Goal: Transaction & Acquisition: Purchase product/service

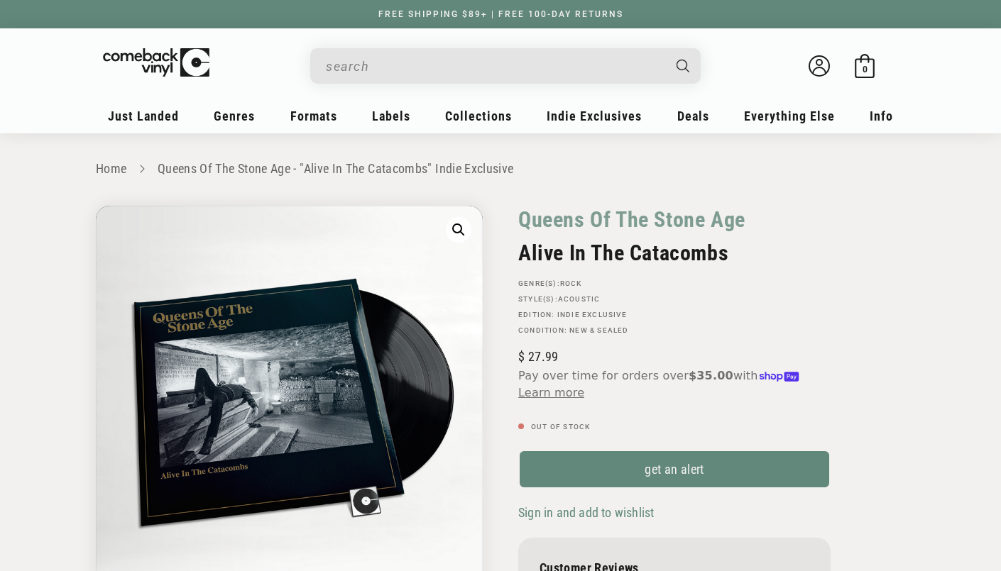
click at [517, 65] on input "When autocomplete results are available use up and down arrows to review and en…" at bounding box center [494, 66] width 336 height 29
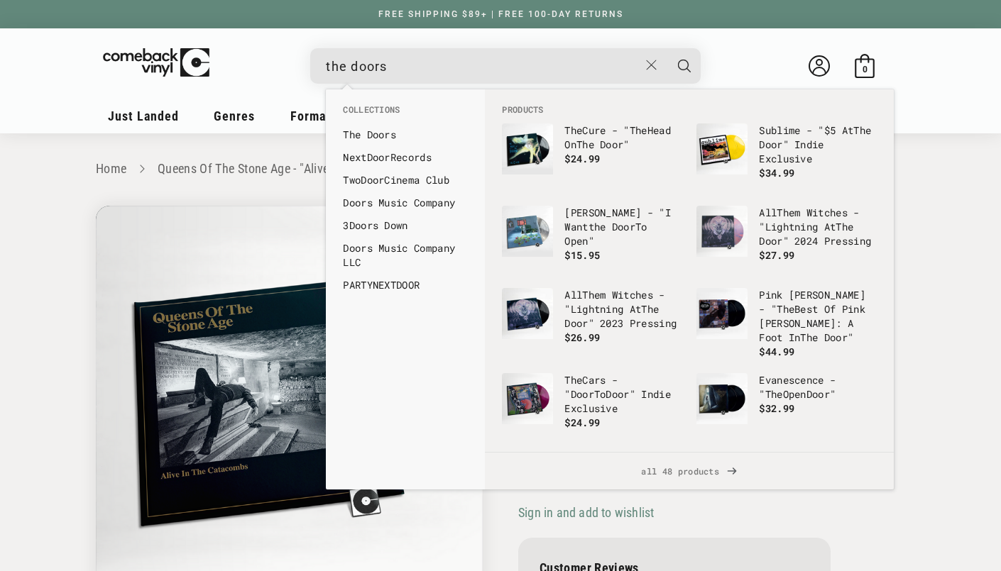
type input "the doors"
click at [666, 48] on button "Search" at bounding box center [683, 65] width 35 height 35
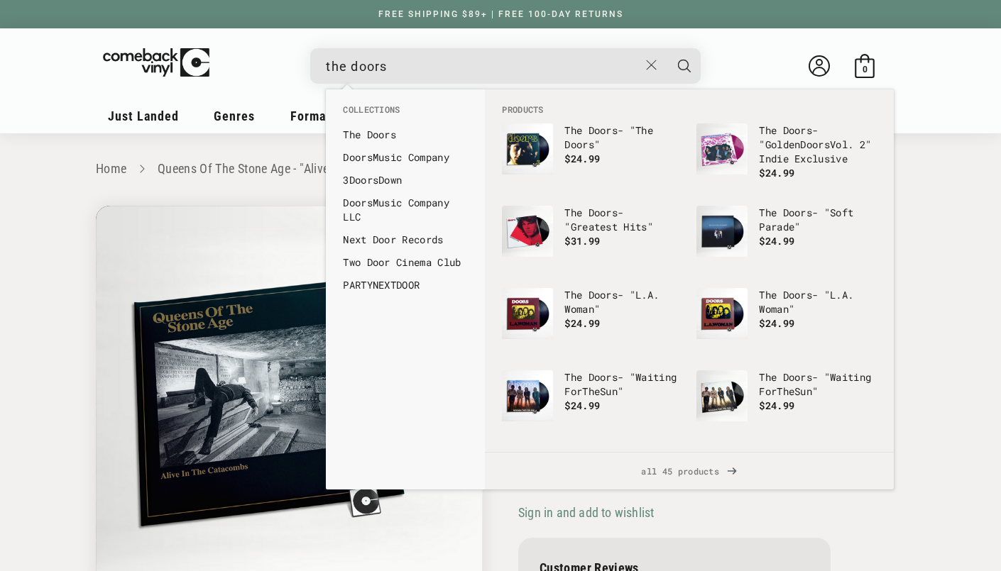
click at [666, 48] on button "Search" at bounding box center [683, 65] width 35 height 35
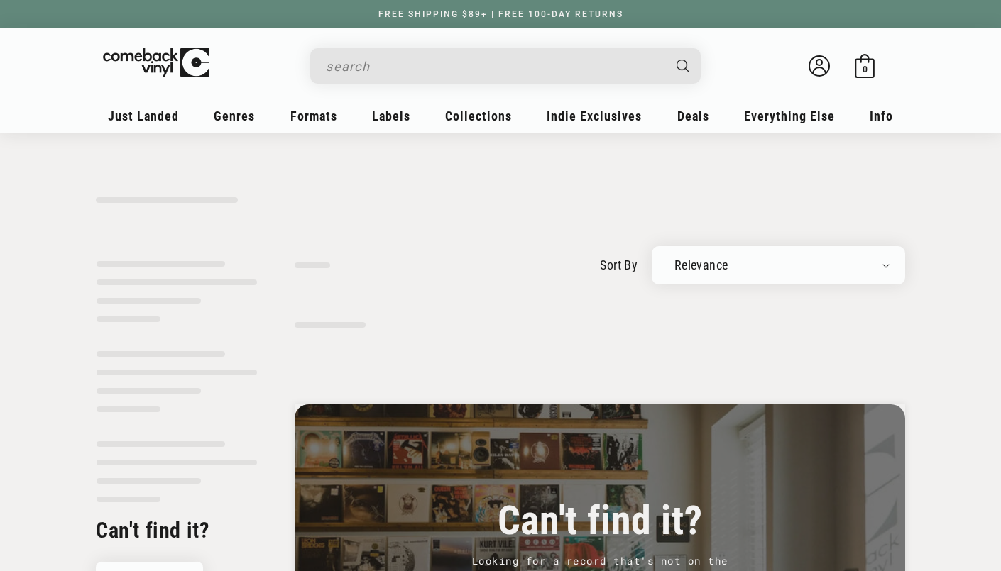
type input "the doors"
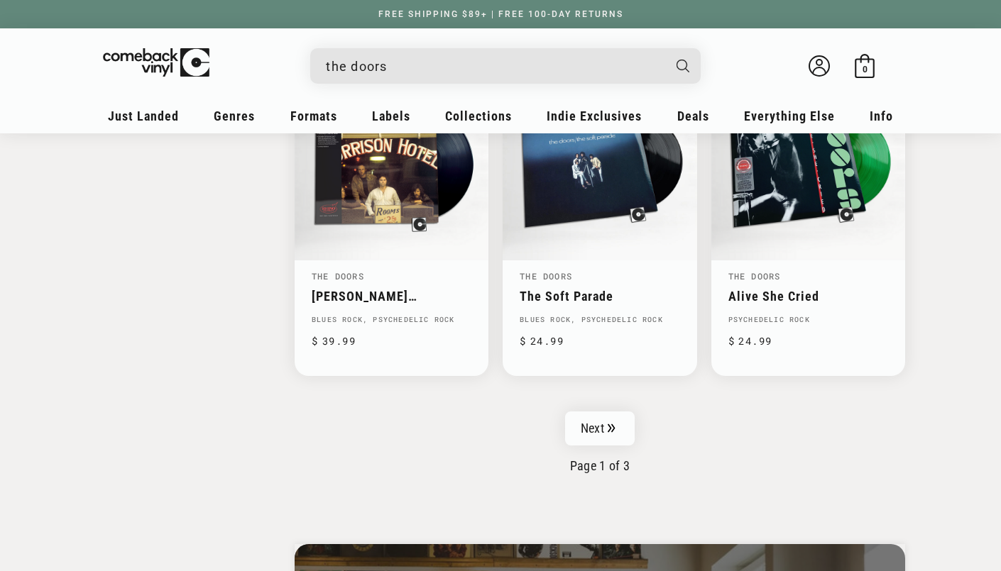
scroll to position [2254, 0]
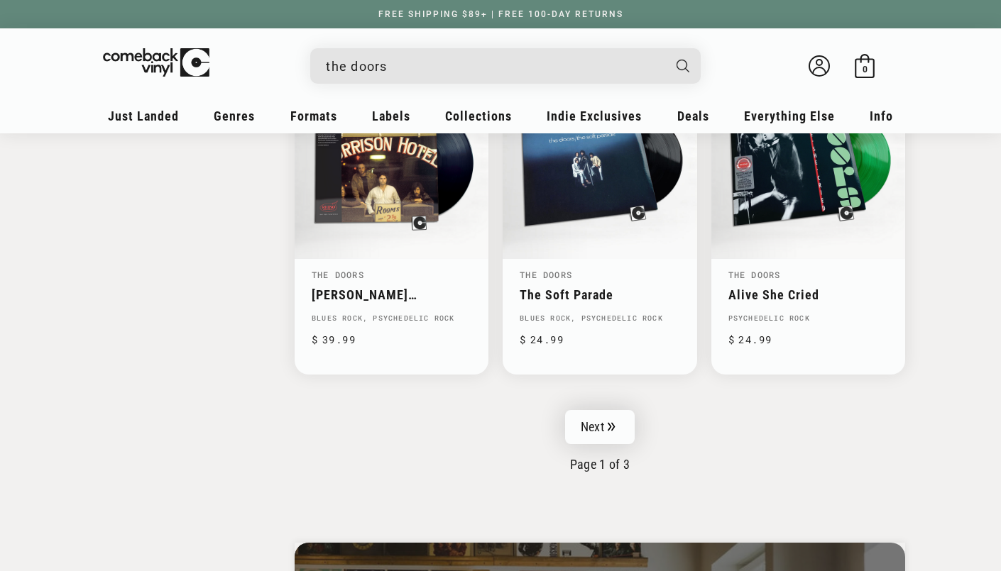
click at [617, 410] on link "Next" at bounding box center [600, 427] width 70 height 34
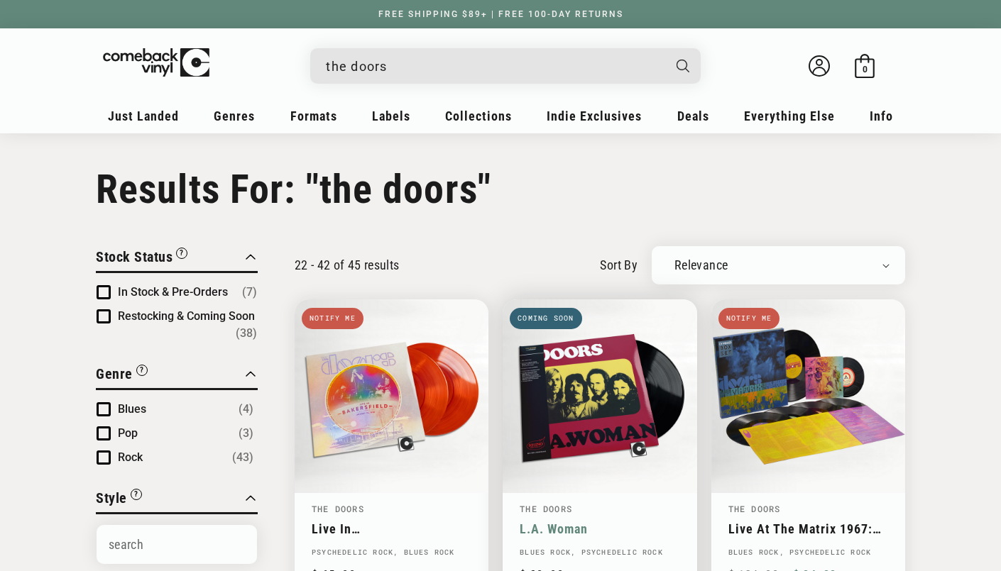
click at [564, 522] on link "L.A. Woman" at bounding box center [600, 529] width 160 height 15
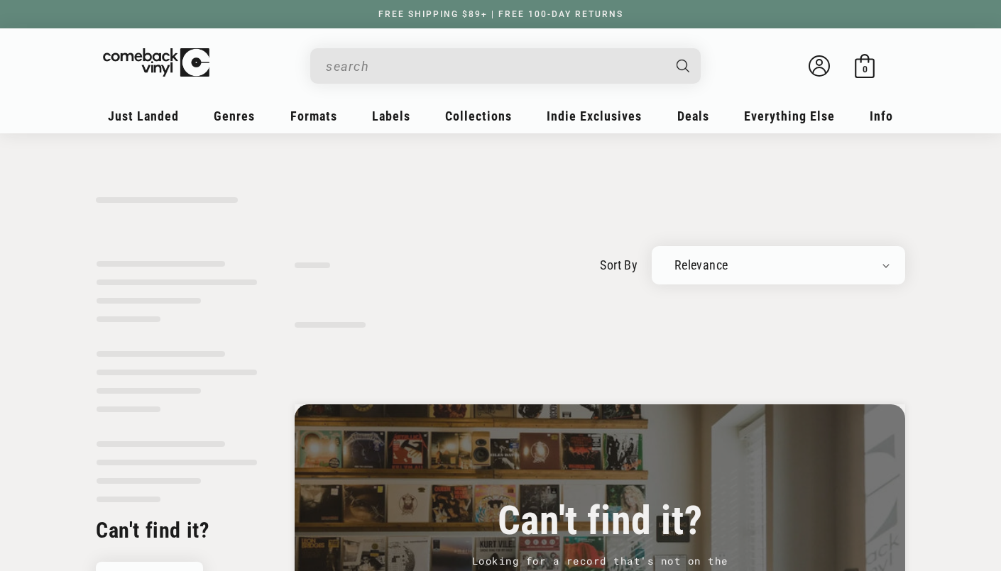
type input "the doors"
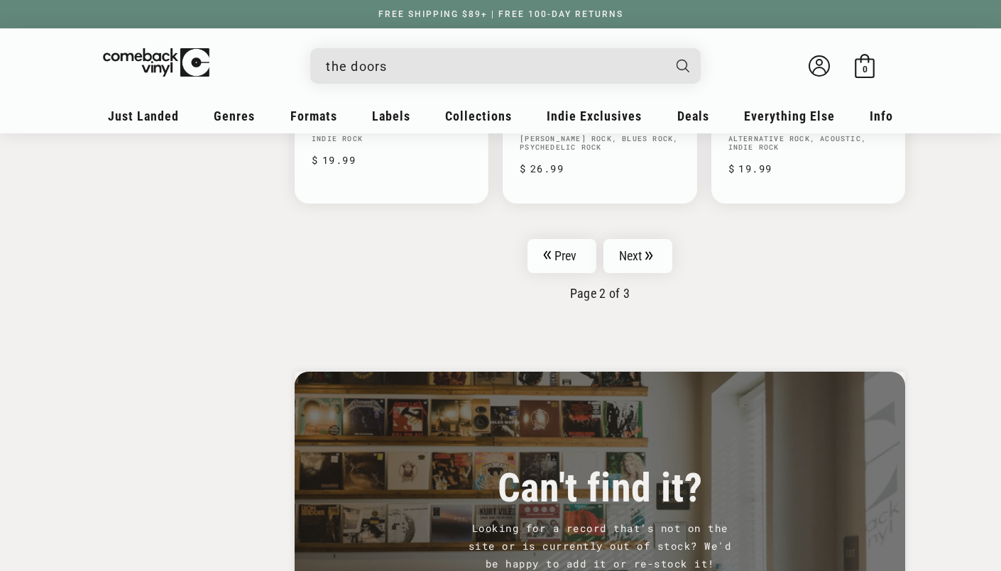
scroll to position [2417, 0]
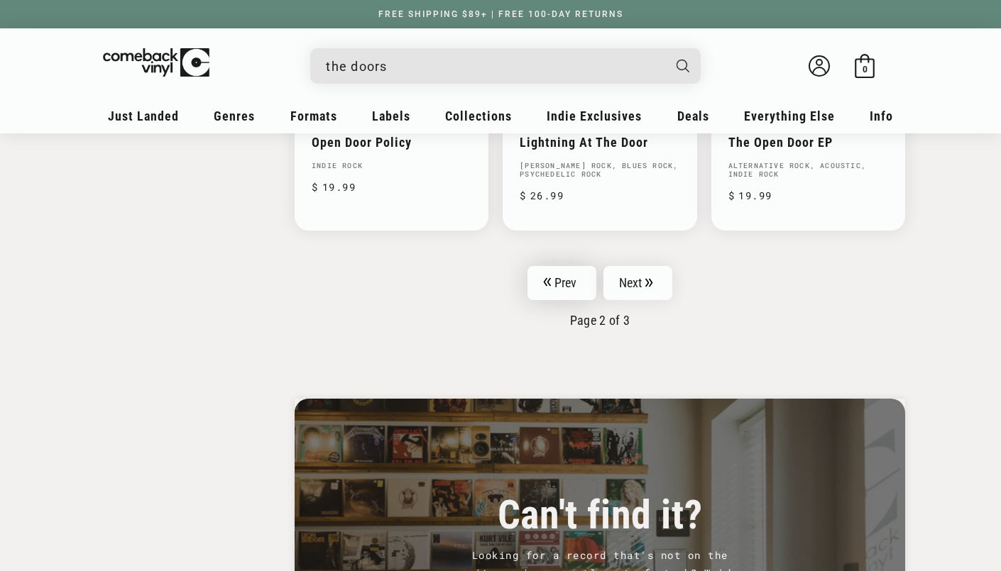
click at [570, 266] on link "Prev" at bounding box center [561, 283] width 69 height 34
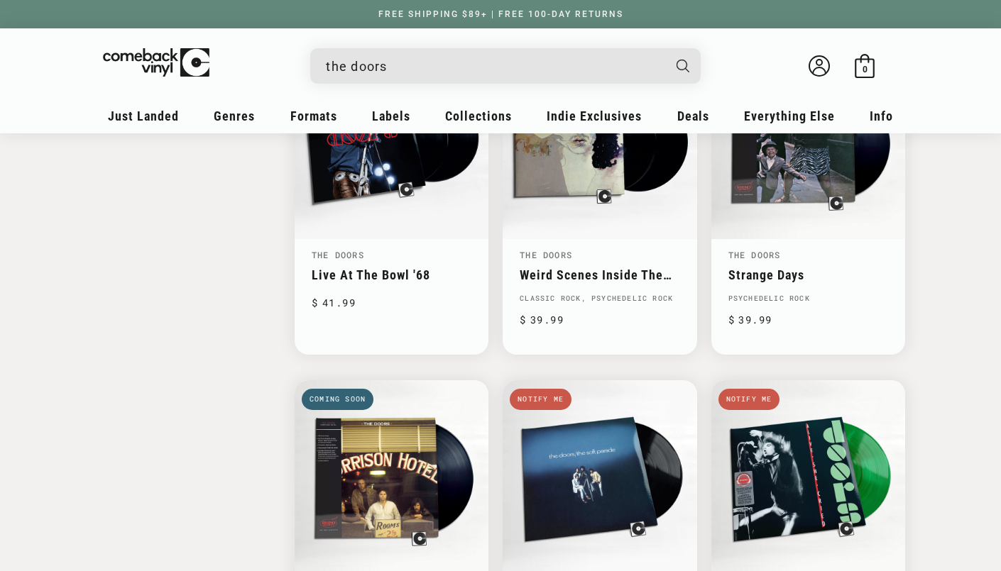
scroll to position [1938, 0]
